Goal: Information Seeking & Learning: Find specific page/section

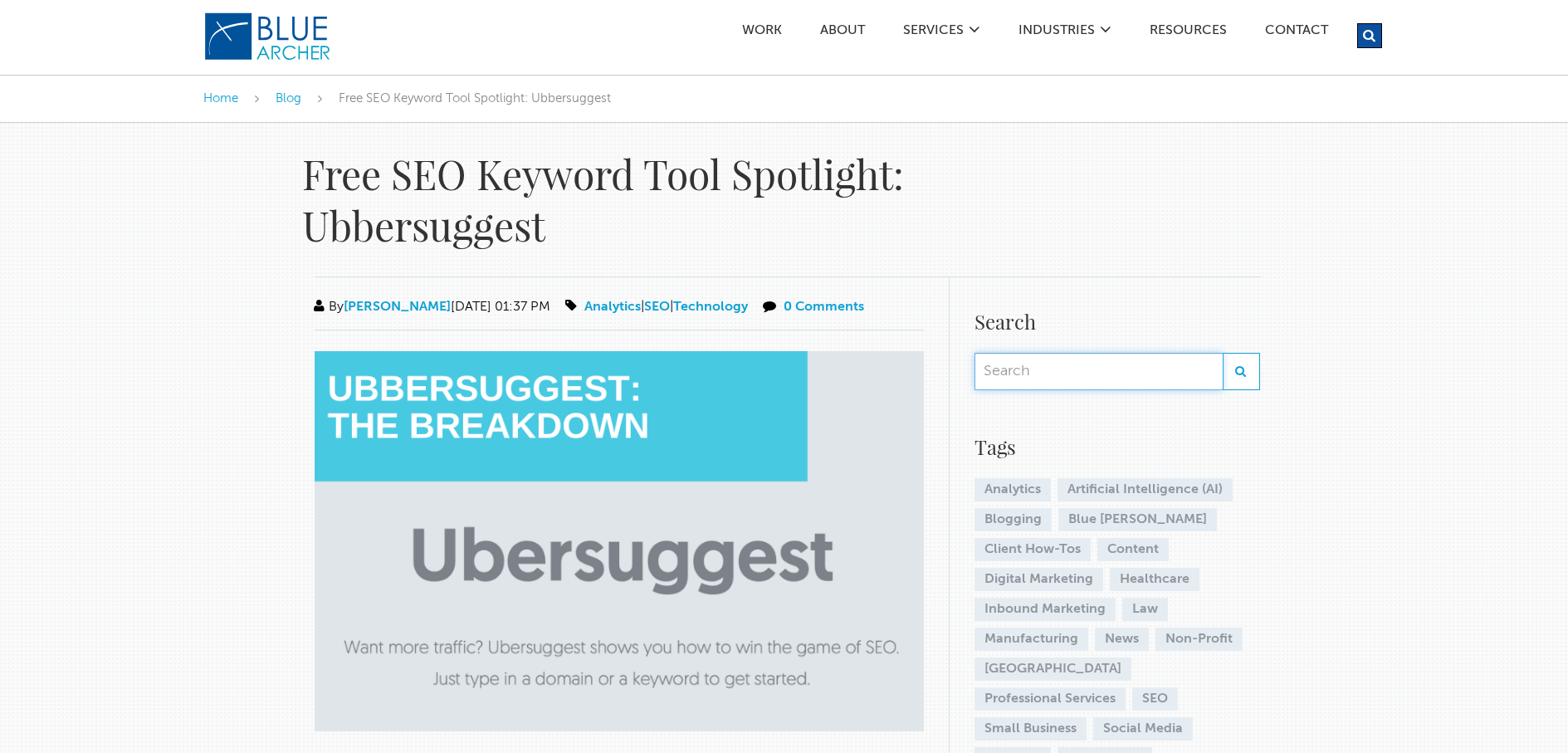
click at [1001, 372] on input "text" at bounding box center [1099, 371] width 248 height 37
type input "golg"
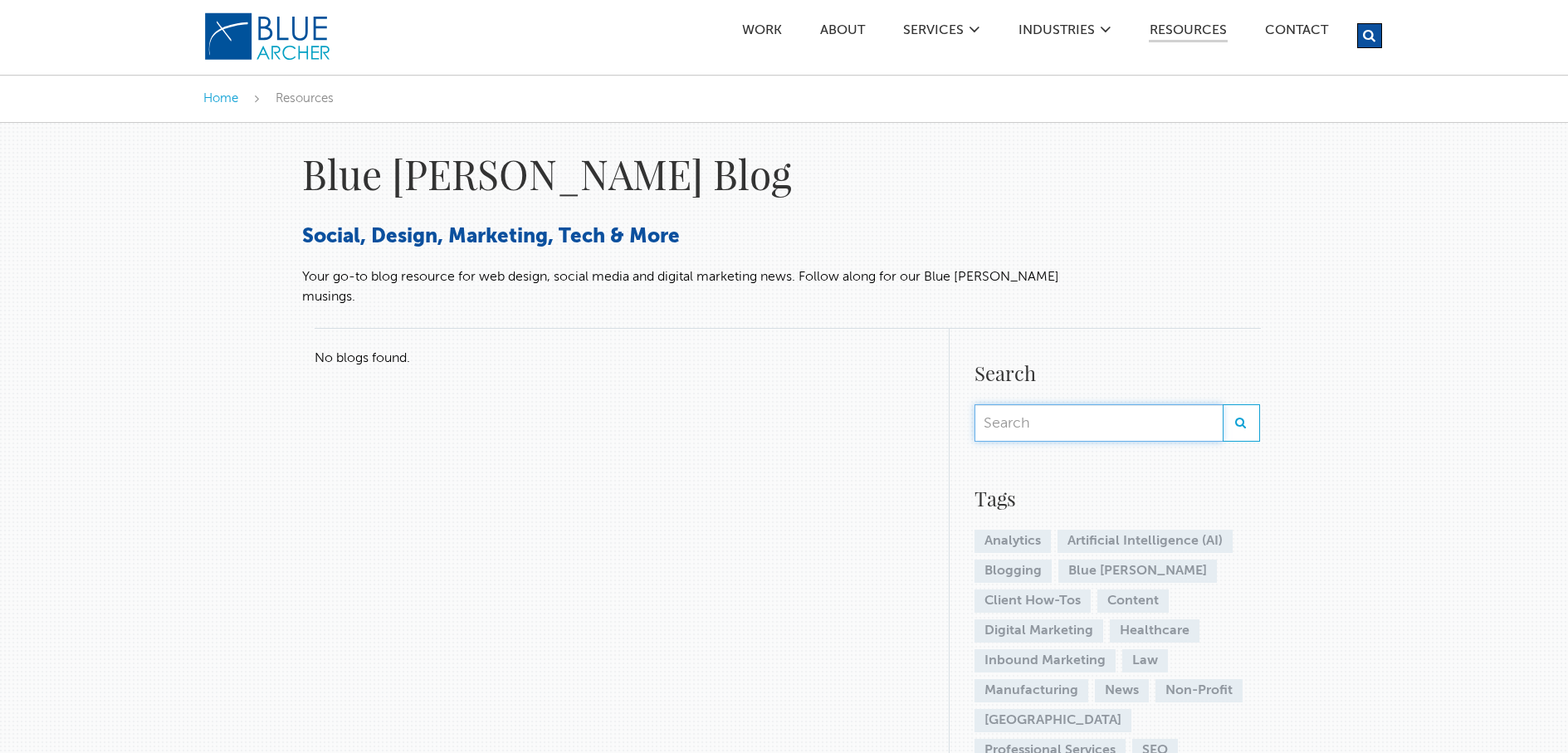
click at [1026, 405] on input "text" at bounding box center [1099, 423] width 248 height 37
type input "golf"
